Goal: Task Accomplishment & Management: Use online tool/utility

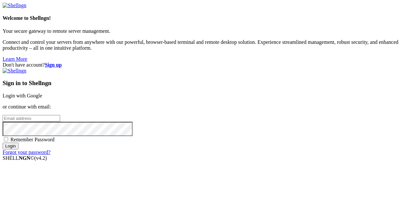
click at [42, 93] on link "Login with Google" at bounding box center [23, 96] width 40 height 6
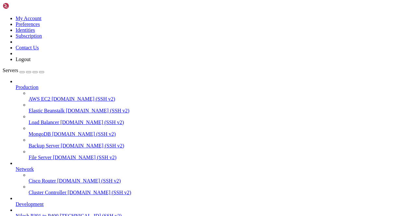
scroll to position [63, 0]
click at [60, 213] on span "[TECHNICAL_ID] (SSH v2)" at bounding box center [91, 216] width 62 height 6
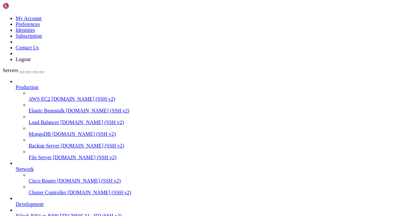
scroll to position [0, 0]
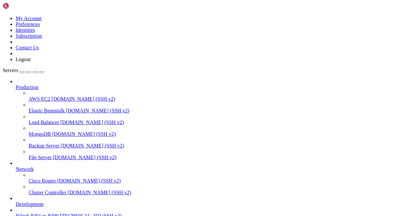
drag, startPoint x: 41, startPoint y: 522, endPoint x: 10, endPoint y: 358, distance: 166.6
click html "Page up Connecting [TECHNICAL_ID]... Page down Options 0/0"
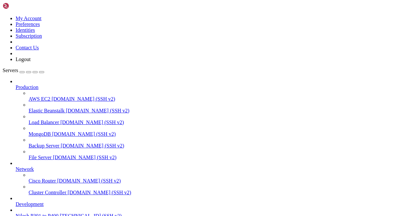
scroll to position [634, 0]
